Goal: Contribute content: Contribute content

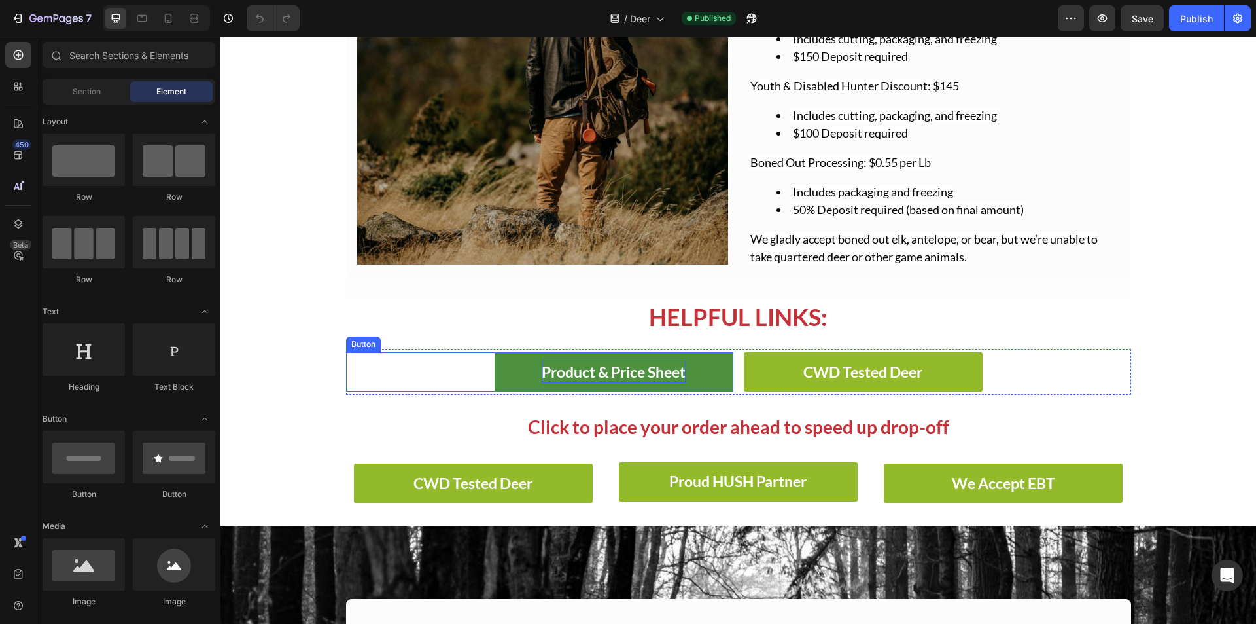
click at [642, 366] on strong "Product & Price Sheet" at bounding box center [614, 371] width 144 height 18
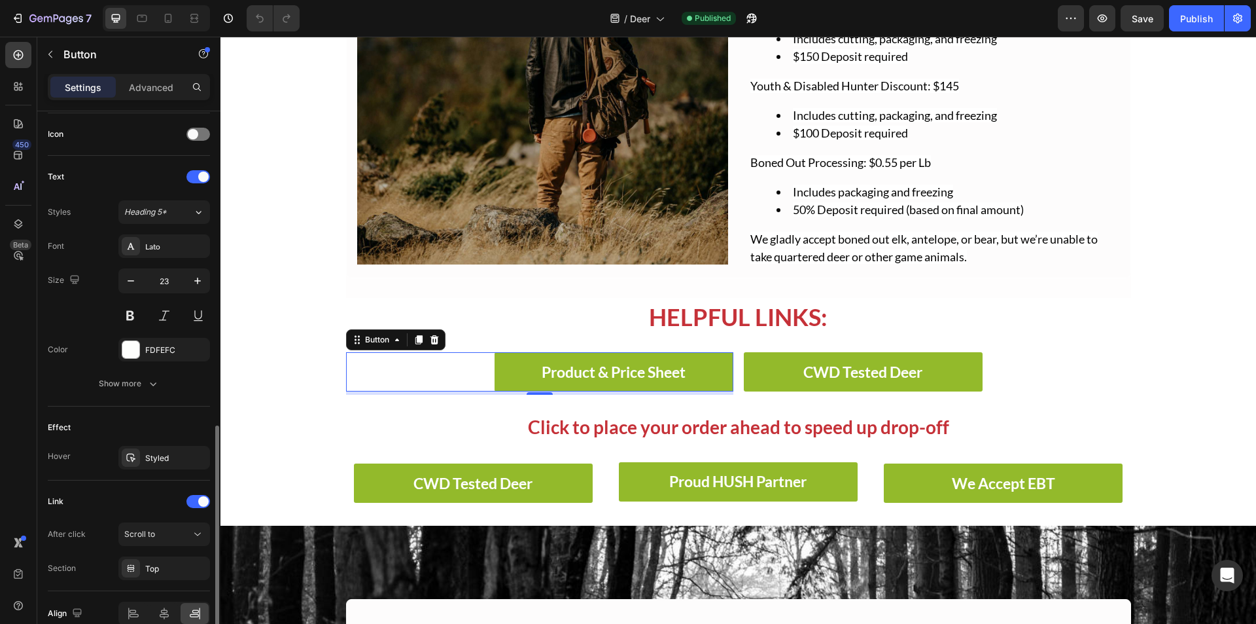
scroll to position [457, 0]
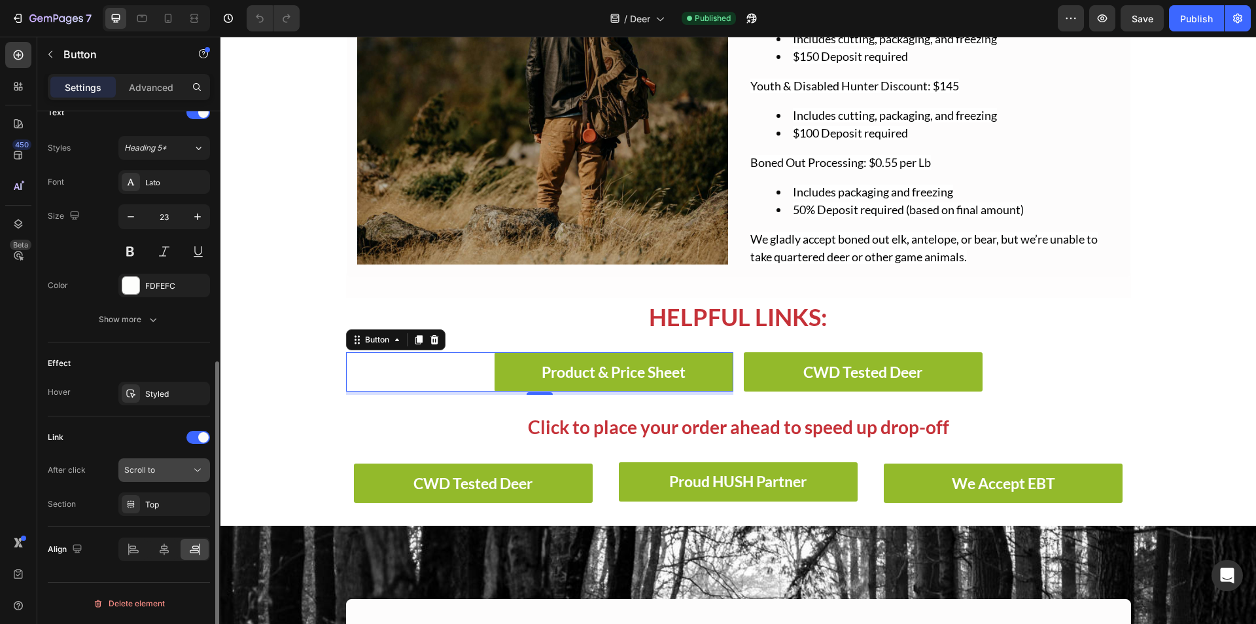
click at [166, 473] on div "Scroll to" at bounding box center [157, 470] width 67 height 12
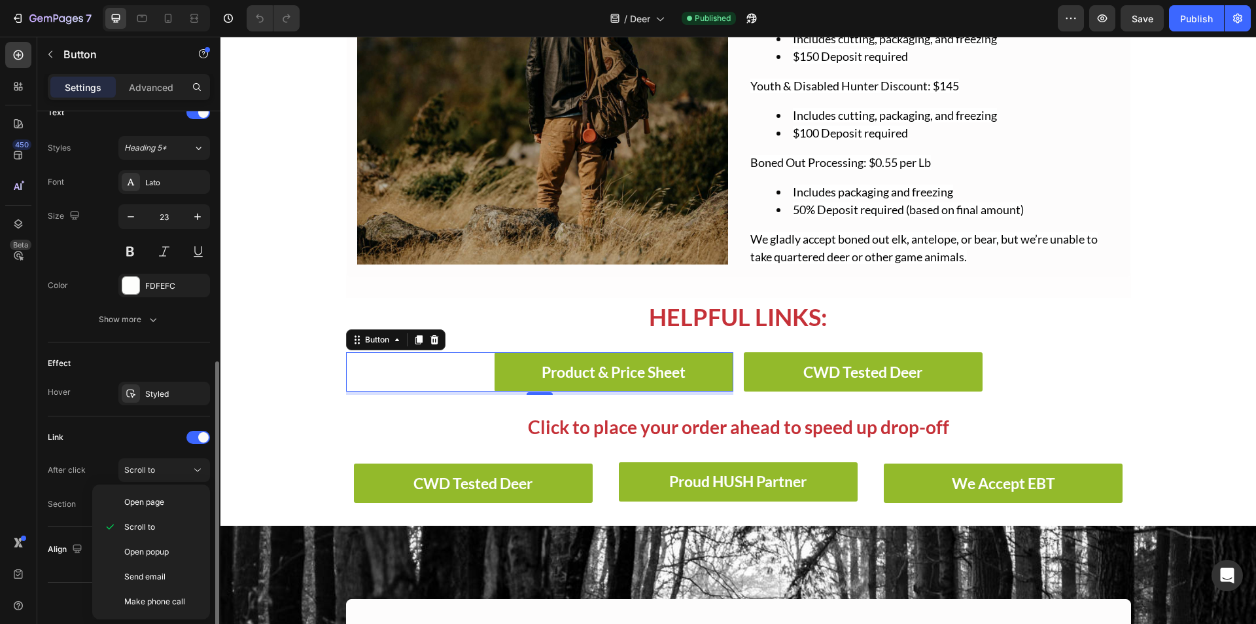
click at [116, 441] on div "Link" at bounding box center [129, 437] width 162 height 21
click at [186, 435] on div "Link" at bounding box center [129, 437] width 162 height 21
click at [186, 435] on div at bounding box center [198, 437] width 24 height 13
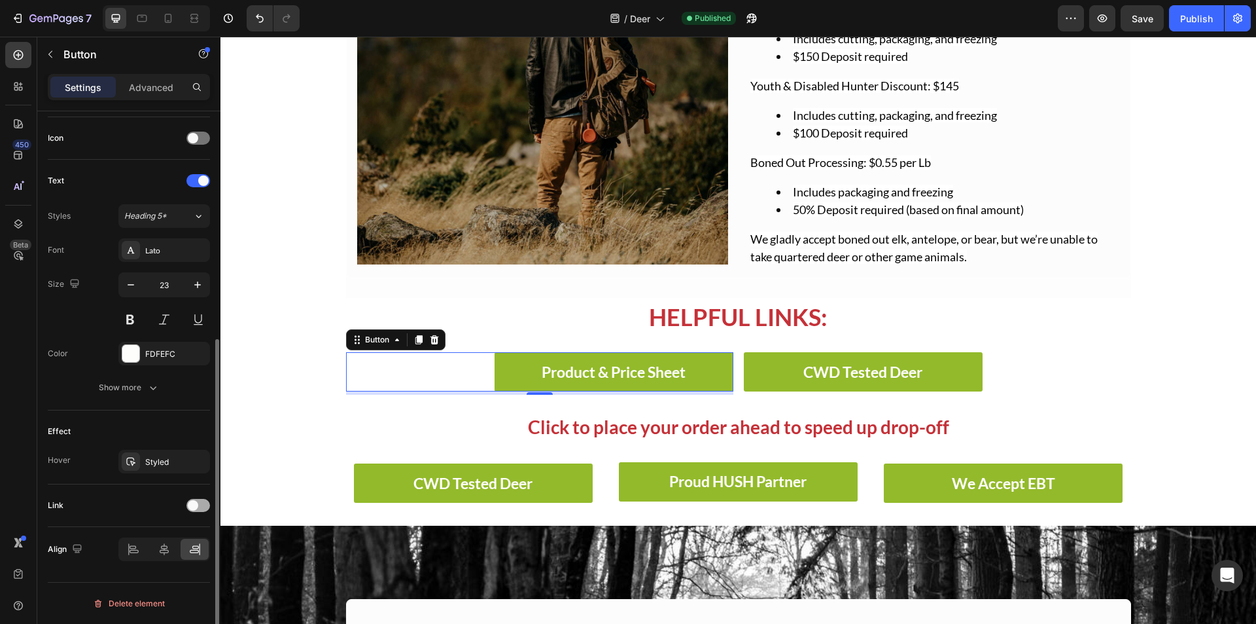
click at [194, 508] on span at bounding box center [193, 505] width 10 height 10
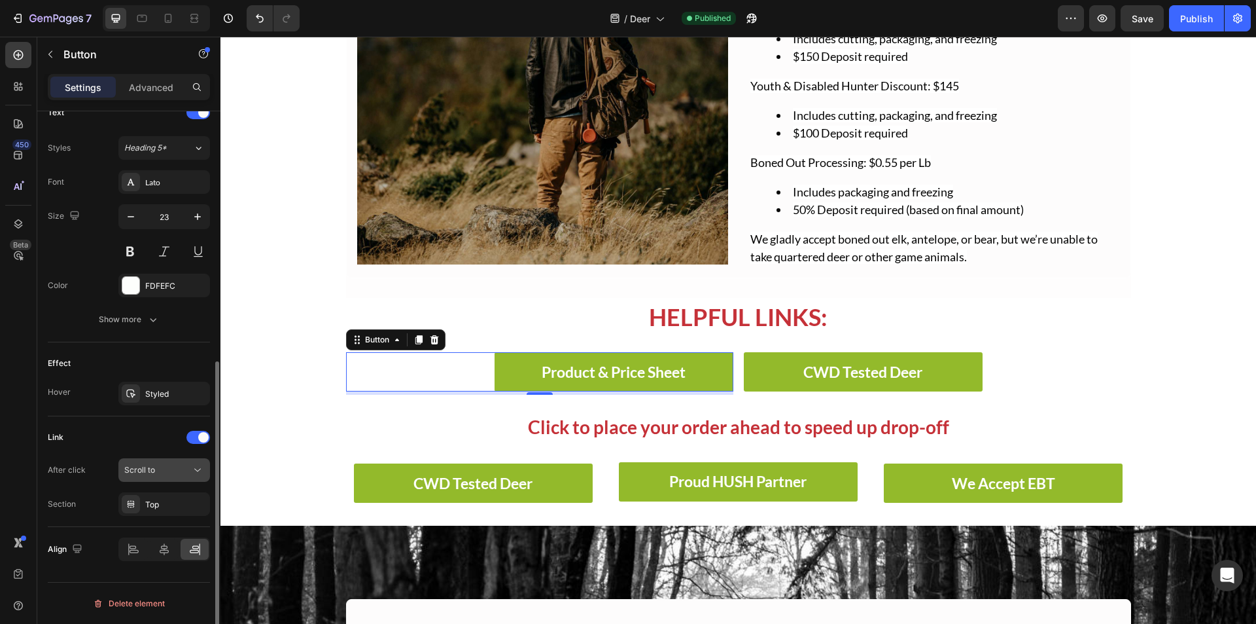
click at [157, 465] on div "Scroll to" at bounding box center [157, 470] width 67 height 12
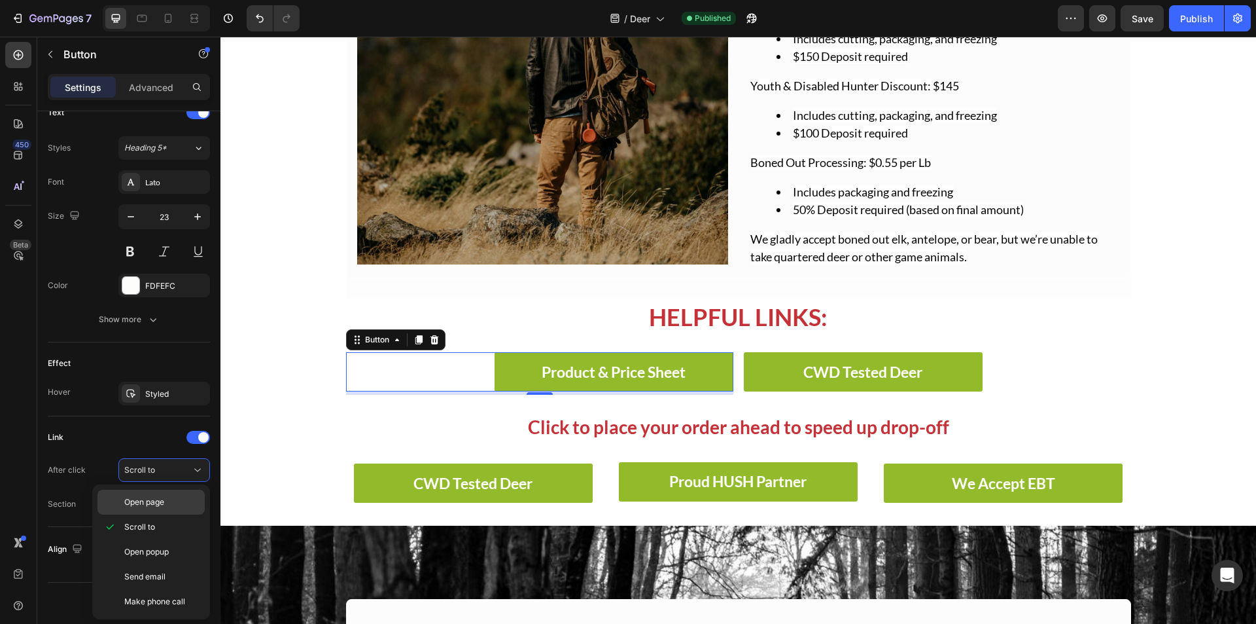
click at [141, 510] on div "Open page" at bounding box center [150, 501] width 107 height 25
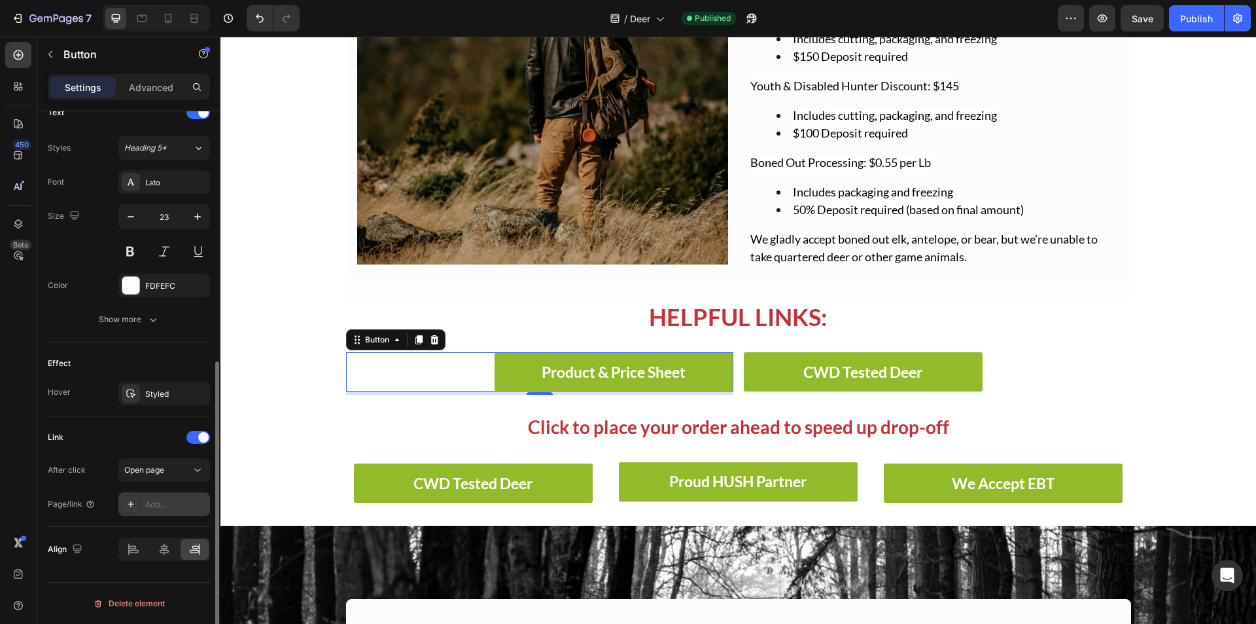
click at [156, 506] on div "Add..." at bounding box center [176, 505] width 62 height 12
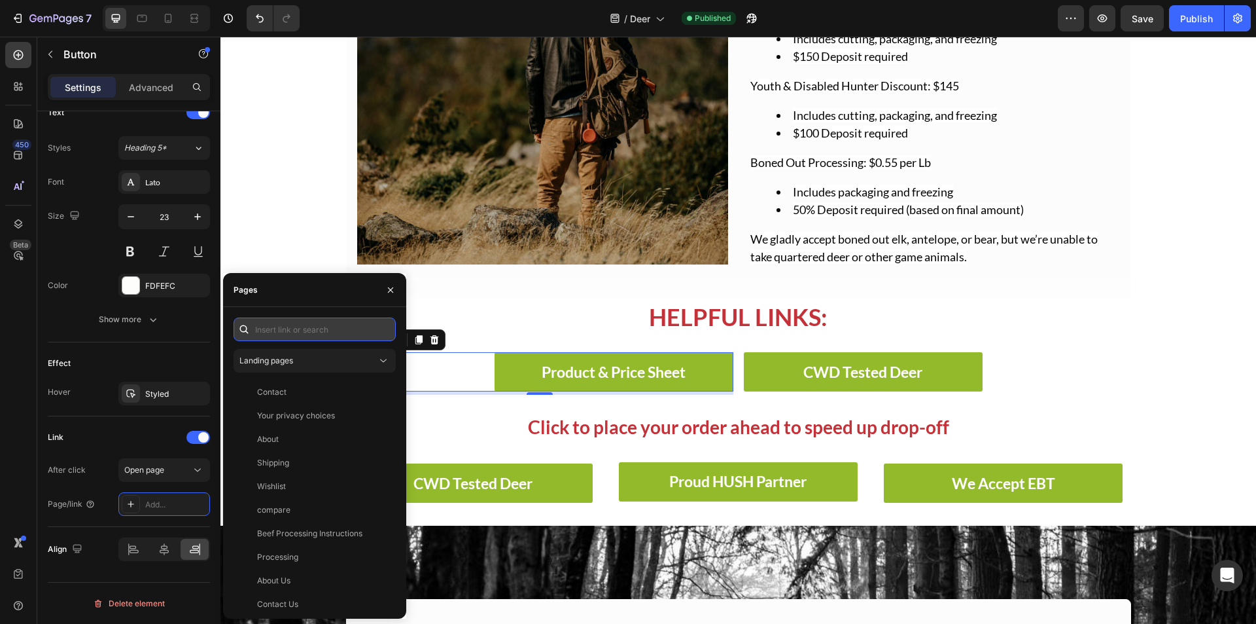
click at [285, 335] on input "text" at bounding box center [315, 329] width 162 height 24
paste input "[URL][DOMAIN_NAME]"
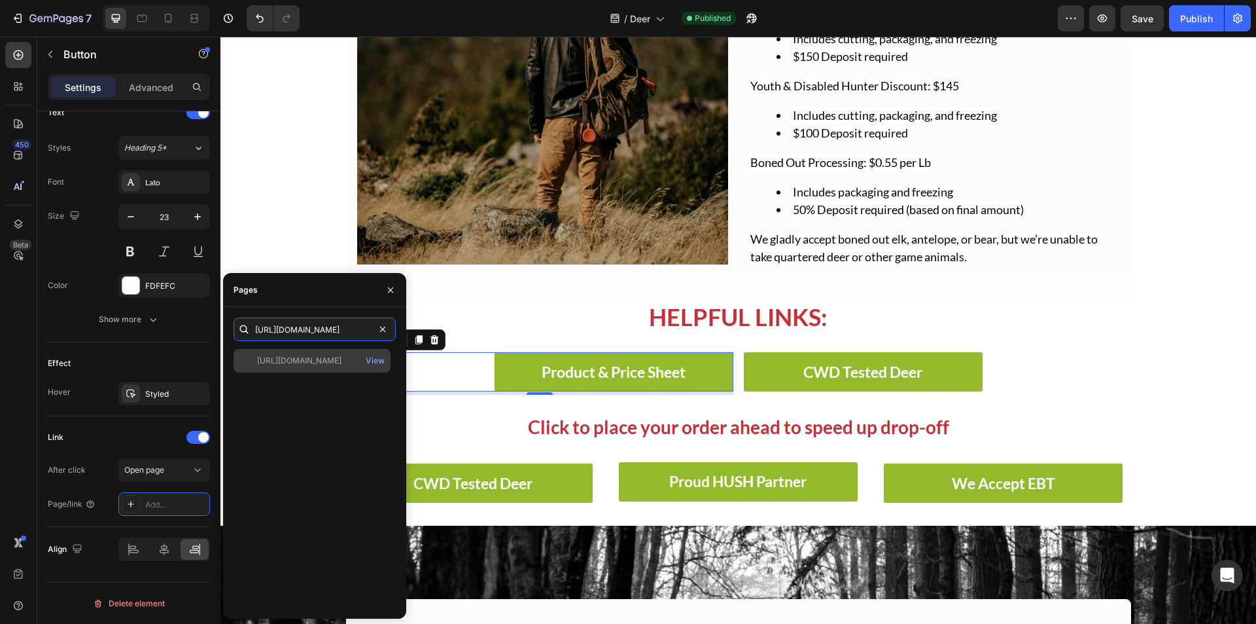
type input "[URL][DOMAIN_NAME]"
click at [294, 368] on div "[URL][DOMAIN_NAME] View" at bounding box center [312, 361] width 157 height 24
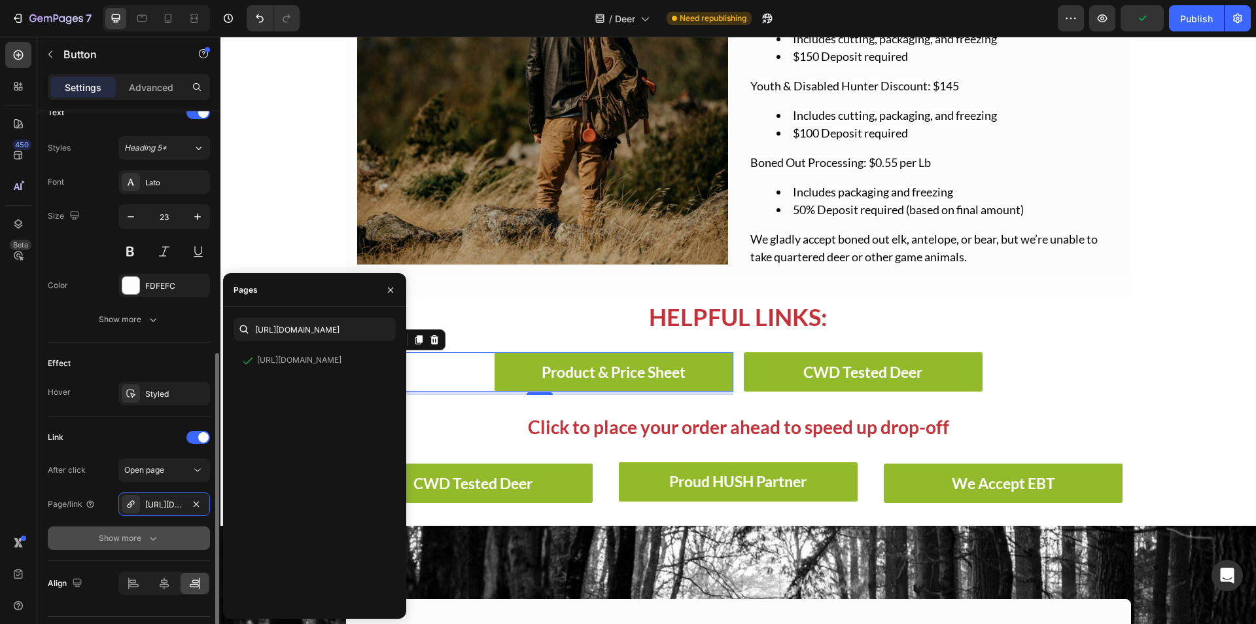
click at [143, 541] on div "Show more" at bounding box center [129, 537] width 61 height 13
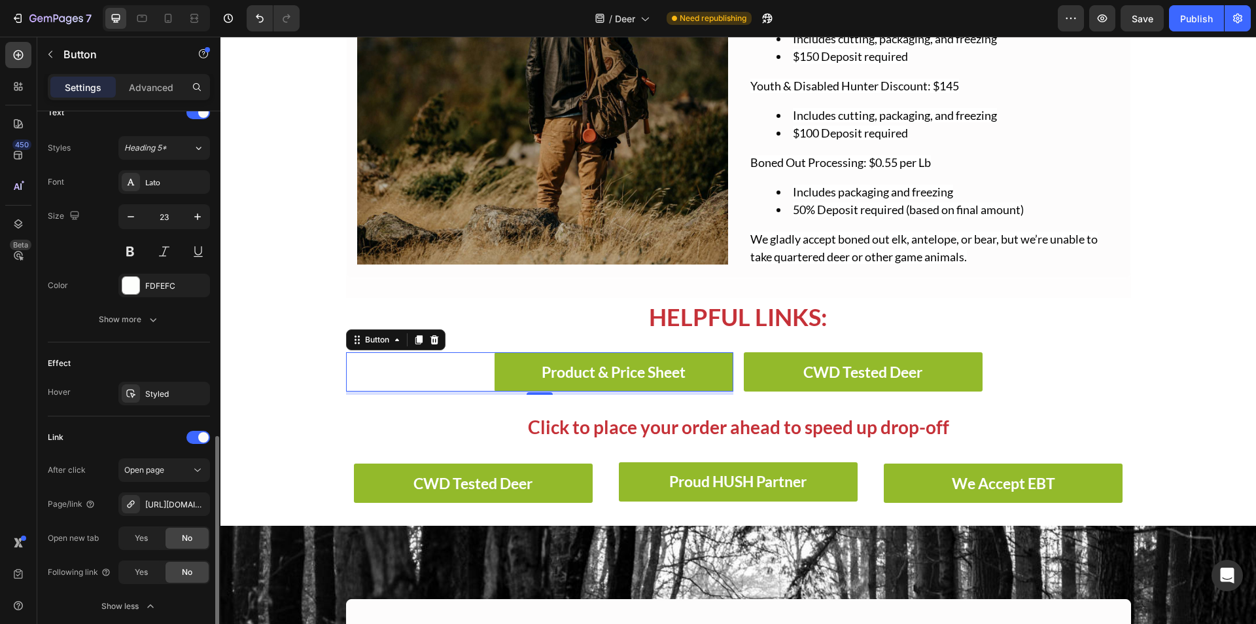
scroll to position [559, 0]
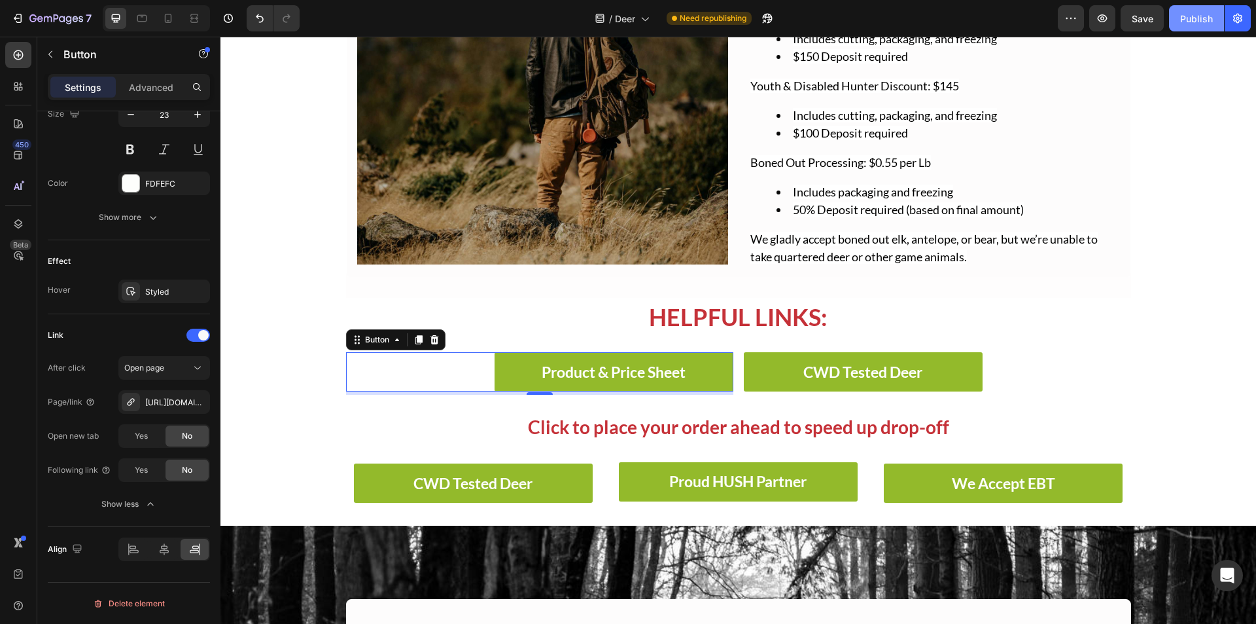
click at [1197, 15] on div "Publish" at bounding box center [1196, 19] width 33 height 14
